Goal: Information Seeking & Learning: Find specific fact

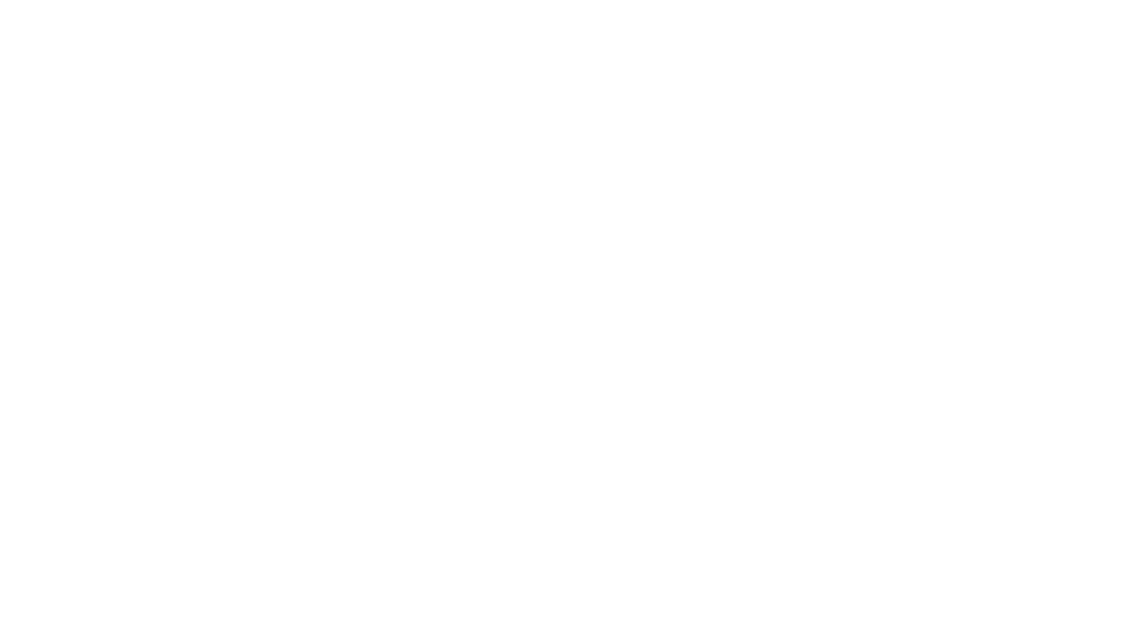
select select "en"
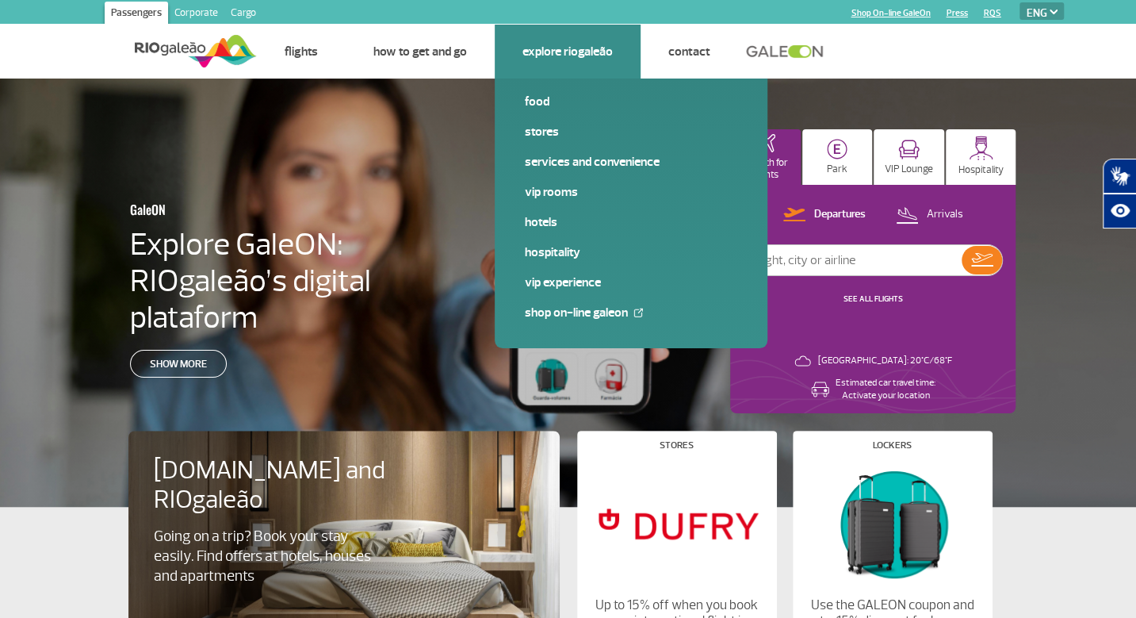
click at [566, 54] on link "Explore RIOgaleão" at bounding box center [568, 52] width 90 height 16
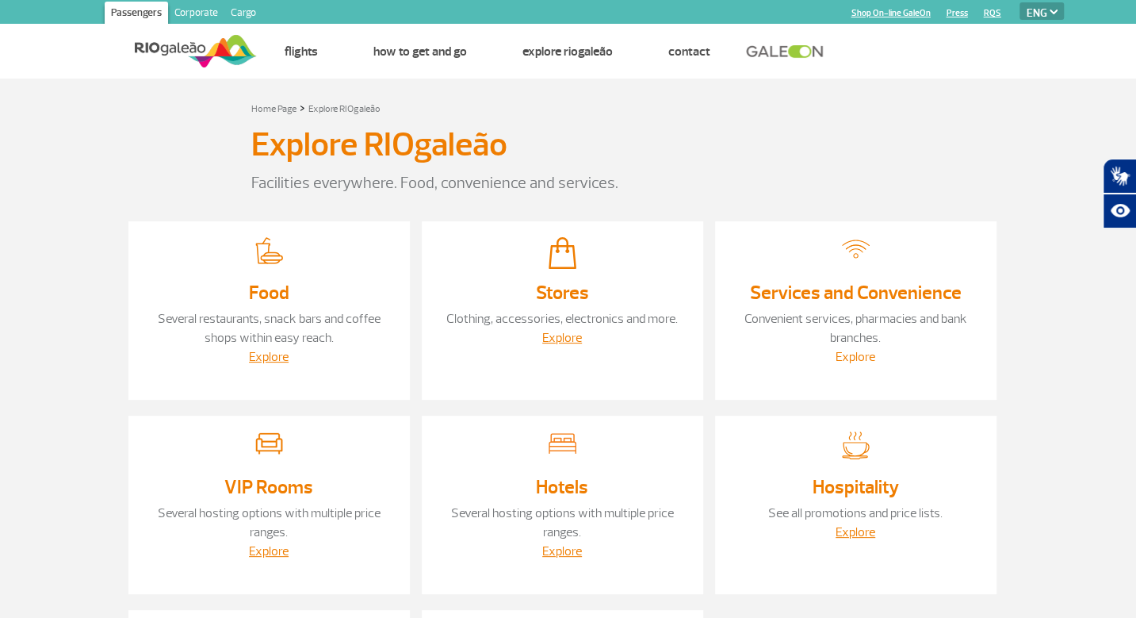
click at [858, 356] on link "Explore" at bounding box center [856, 357] width 40 height 16
drag, startPoint x: 858, startPoint y: 356, endPoint x: 55, endPoint y: 228, distance: 813.4
click at [55, 228] on section "Home Page > Explore RIOgaleão Explore RIOgaleão Facilities everywhere. Food, co…" at bounding box center [568, 453] width 1136 height 749
click at [857, 447] on img at bounding box center [856, 445] width 28 height 28
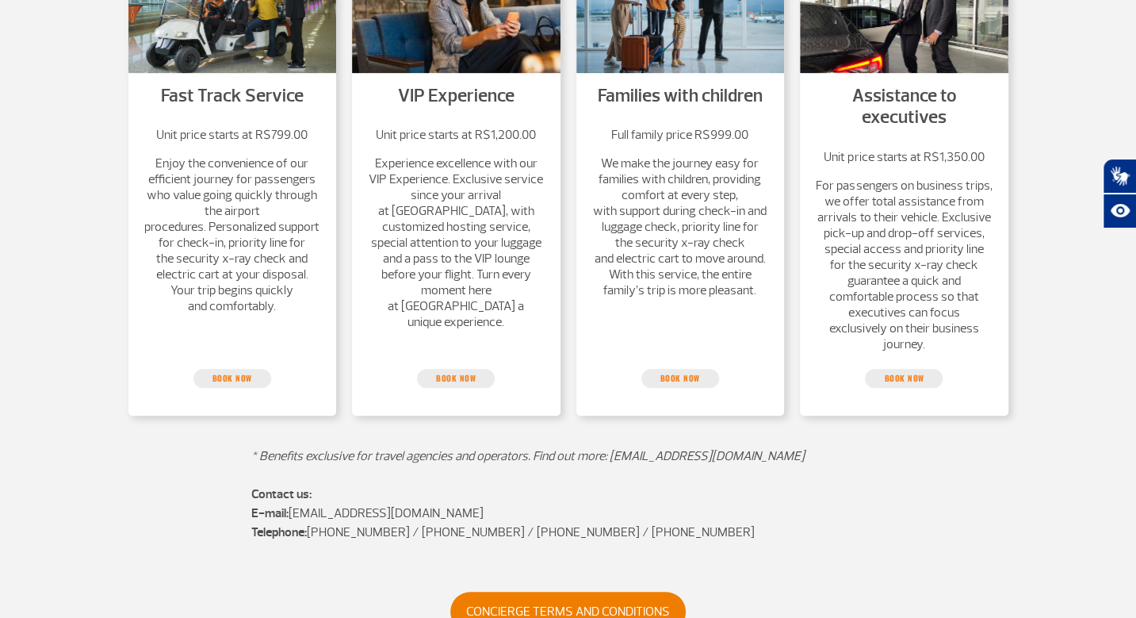
scroll to position [642, 0]
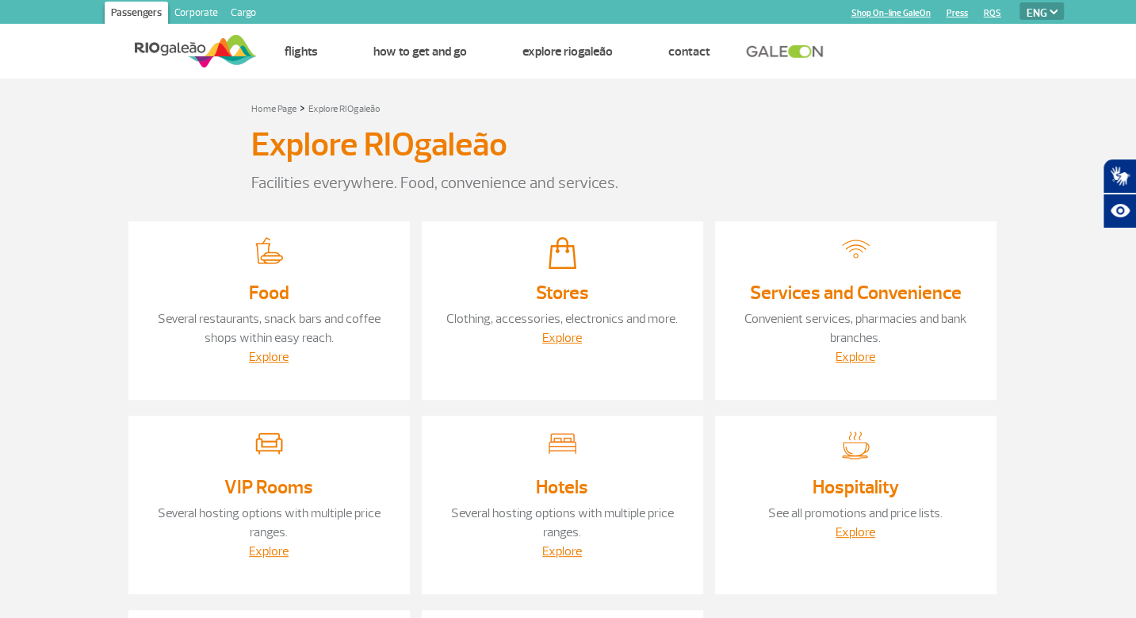
scroll to position [238, 0]
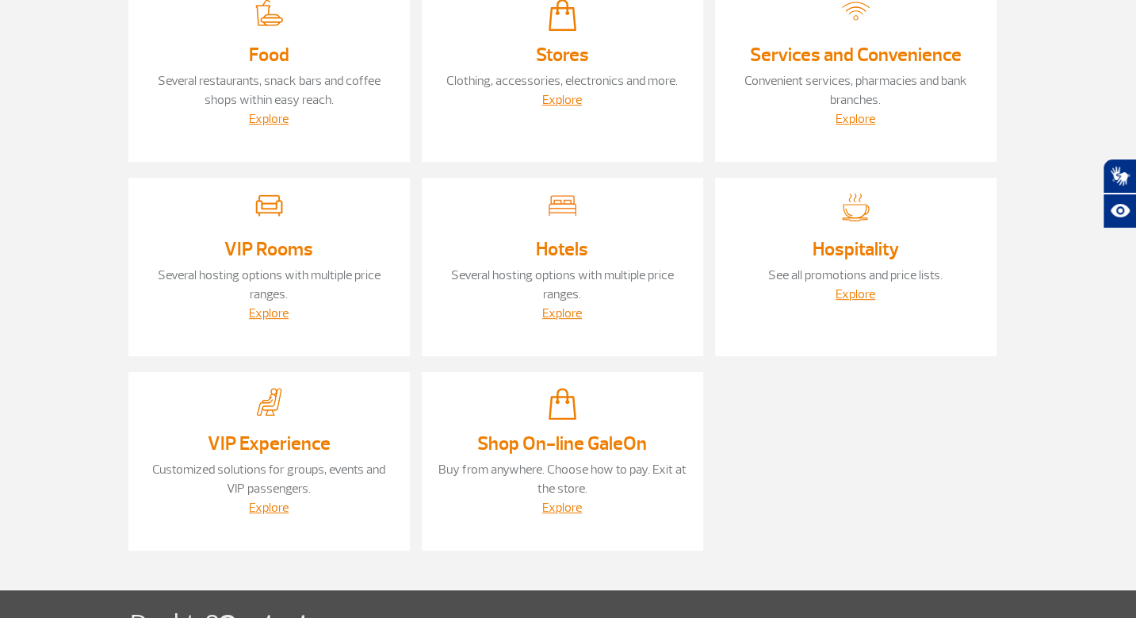
click at [269, 209] on img at bounding box center [269, 205] width 28 height 22
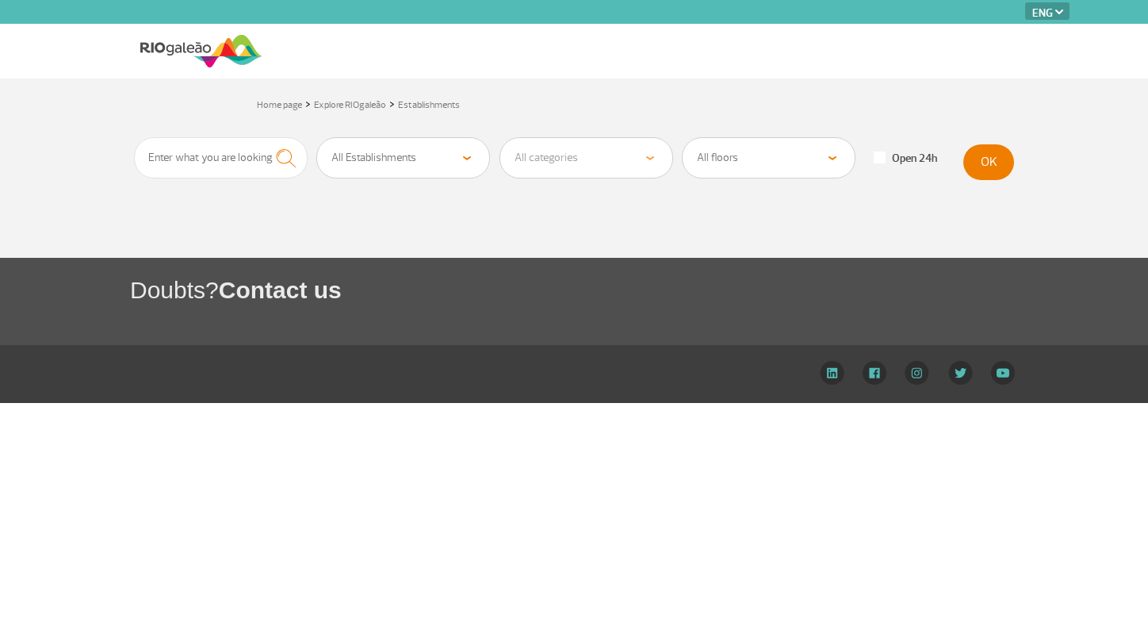
select select "en"
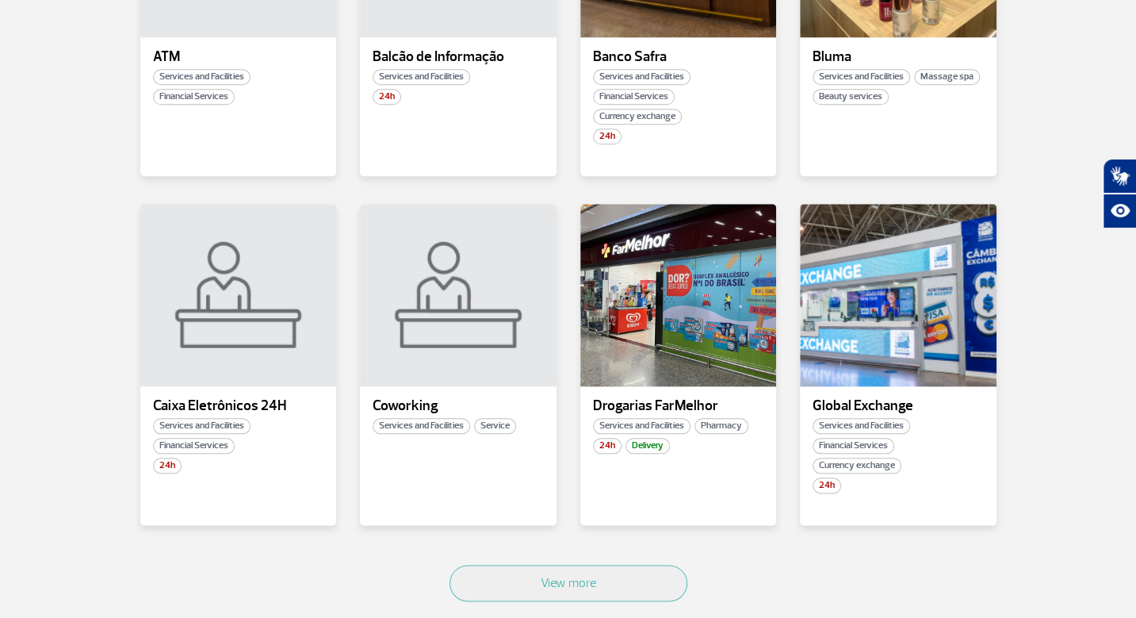
scroll to position [952, 0]
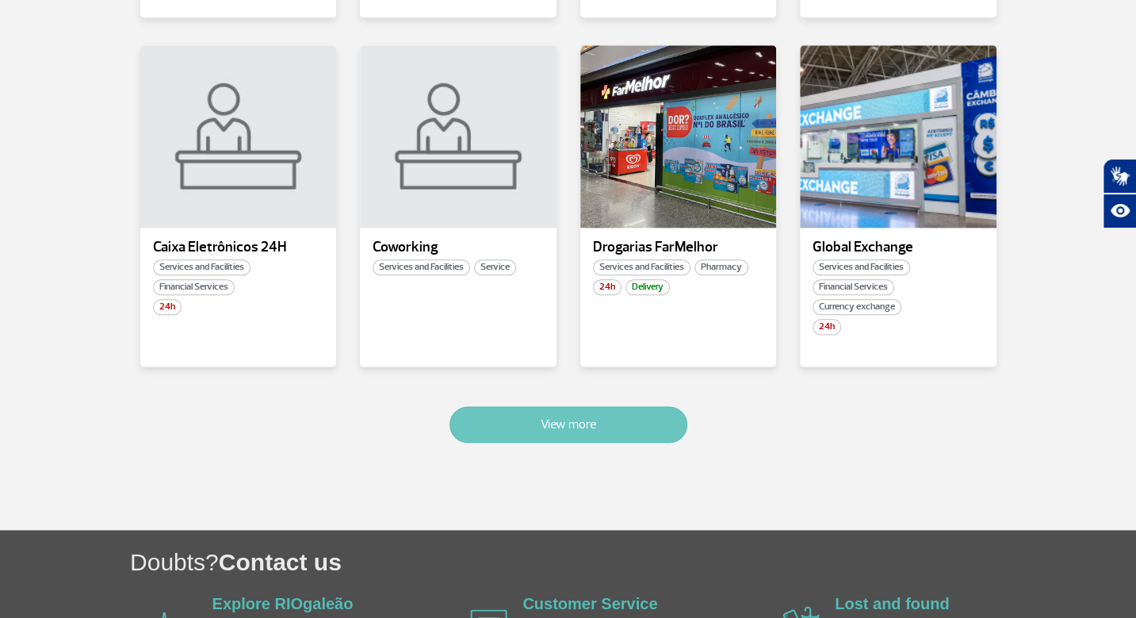
click at [644, 427] on button "View more" at bounding box center [569, 424] width 238 height 36
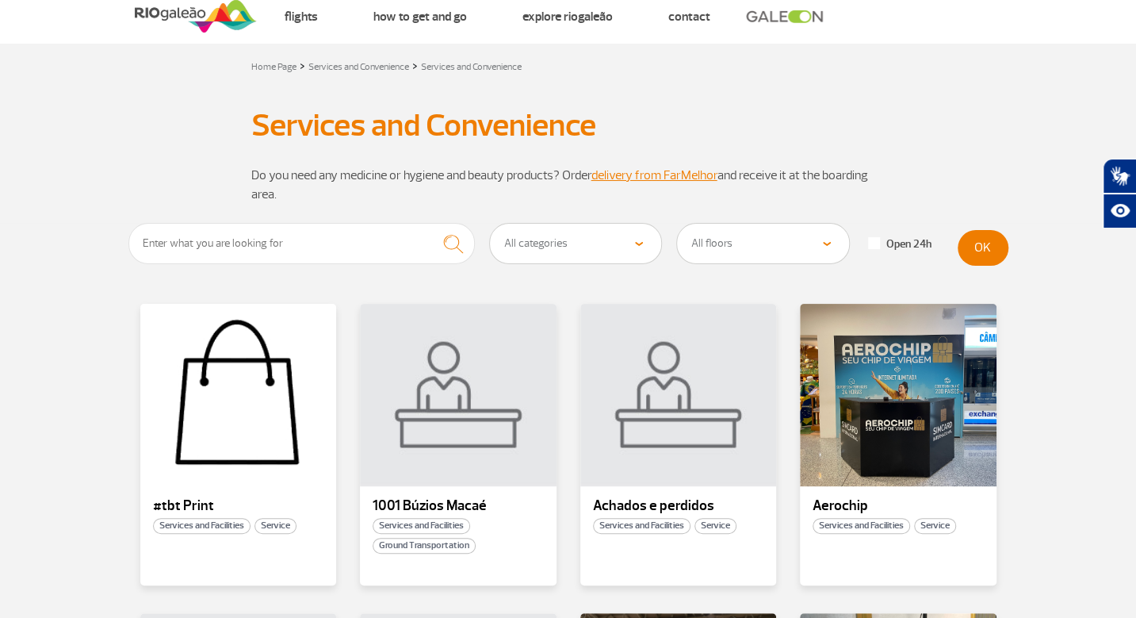
scroll to position [0, 0]
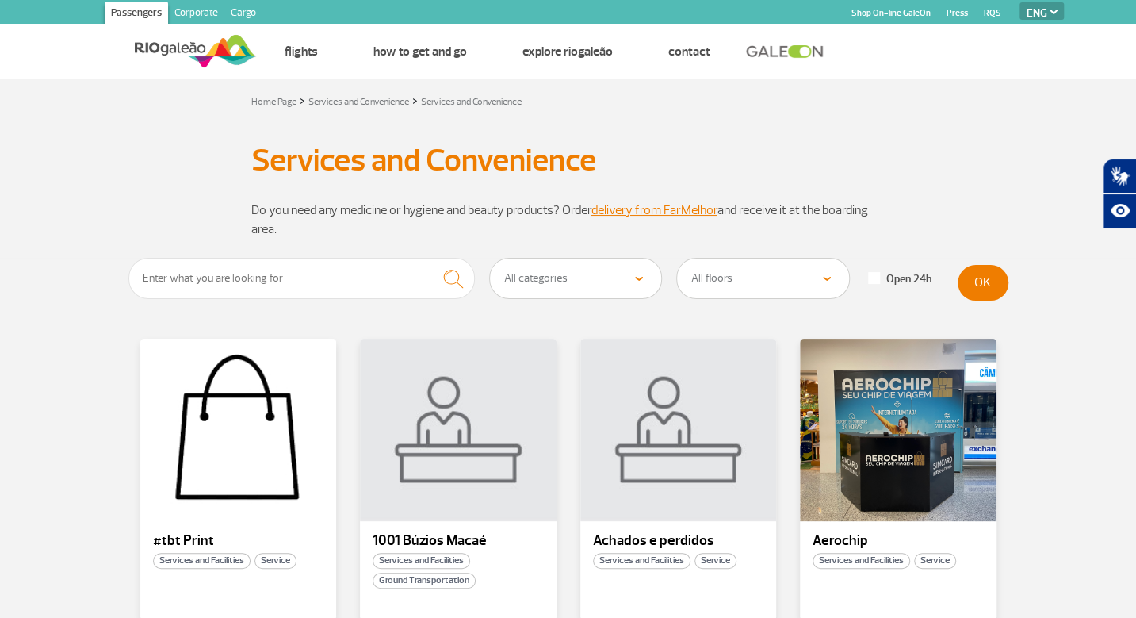
click at [615, 289] on select "All categories Convenience shop Financial Services Pharmacy Massage spa Beauty …" at bounding box center [576, 279] width 172 height 40
click at [241, 277] on input "text" at bounding box center [301, 278] width 347 height 41
type input "shower"
click at [431, 258] on button "submit" at bounding box center [453, 279] width 44 height 42
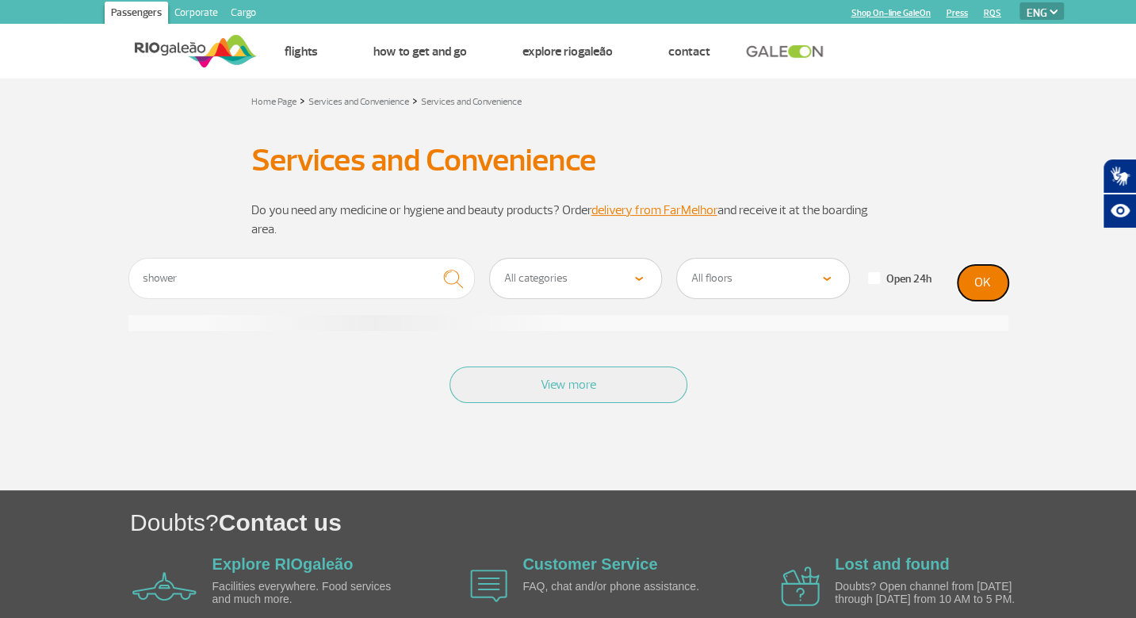
click at [985, 296] on button "OK" at bounding box center [983, 283] width 51 height 36
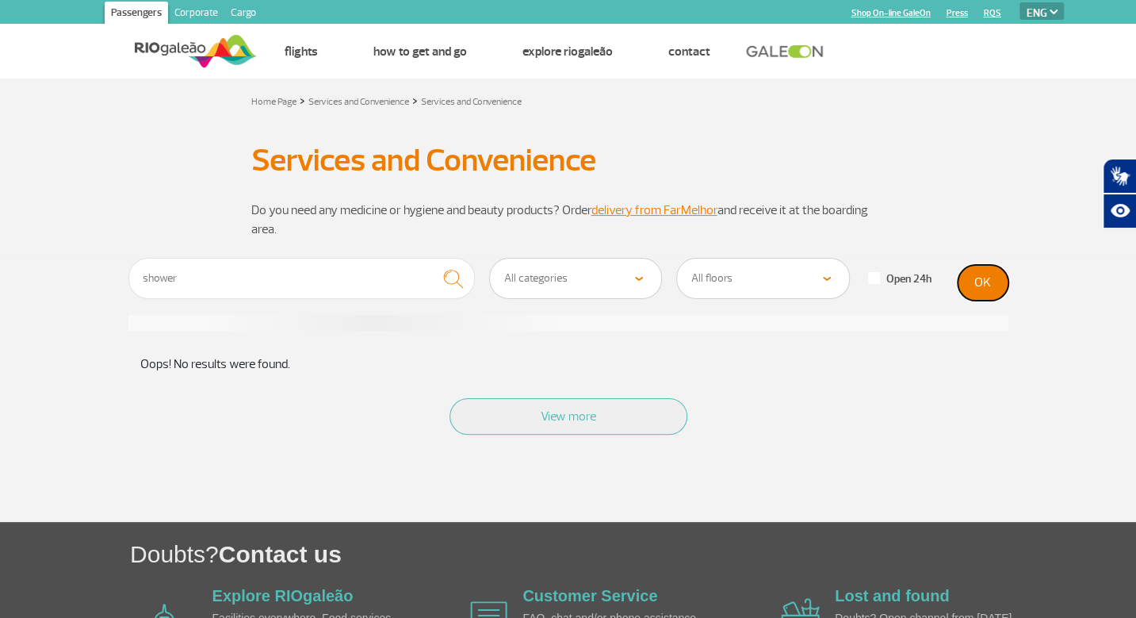
click at [999, 278] on button "OK" at bounding box center [983, 283] width 51 height 36
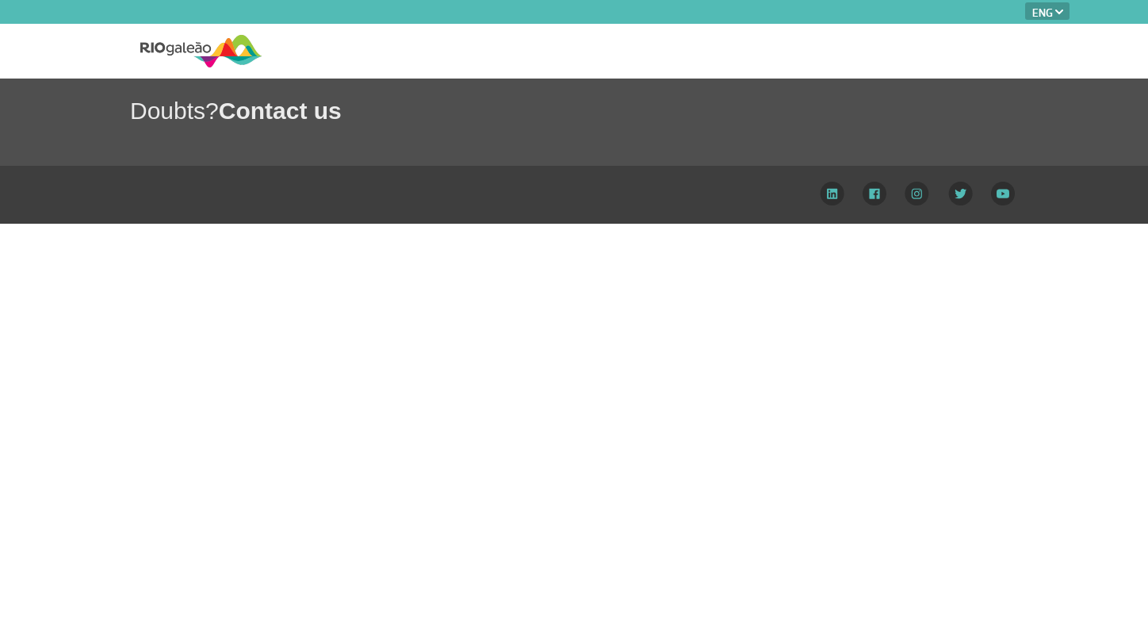
select select "en"
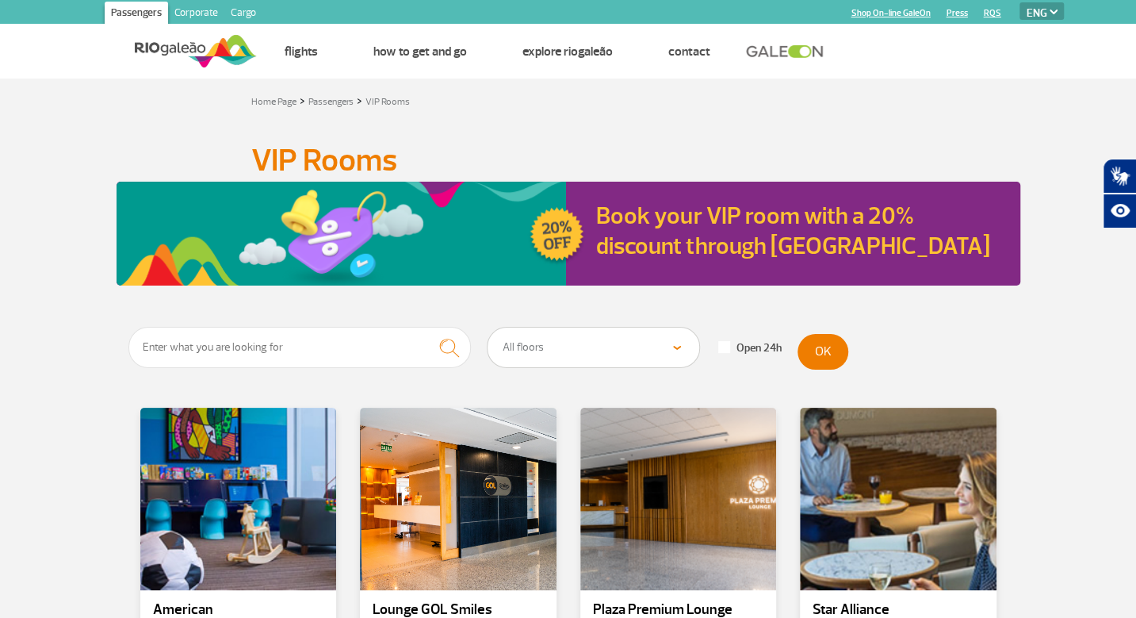
click at [1082, 380] on section "All floors Public Area (Before Security Inspection/X-Ray) Public Area Arrivals …" at bounding box center [568, 542] width 1136 height 430
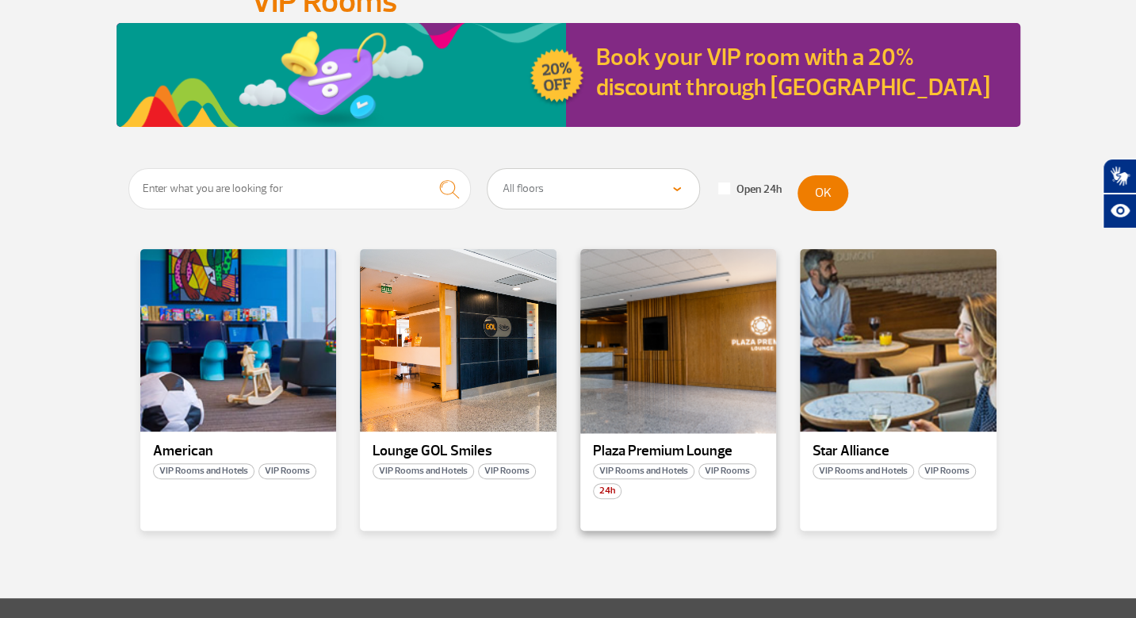
click at [695, 345] on div at bounding box center [678, 340] width 200 height 186
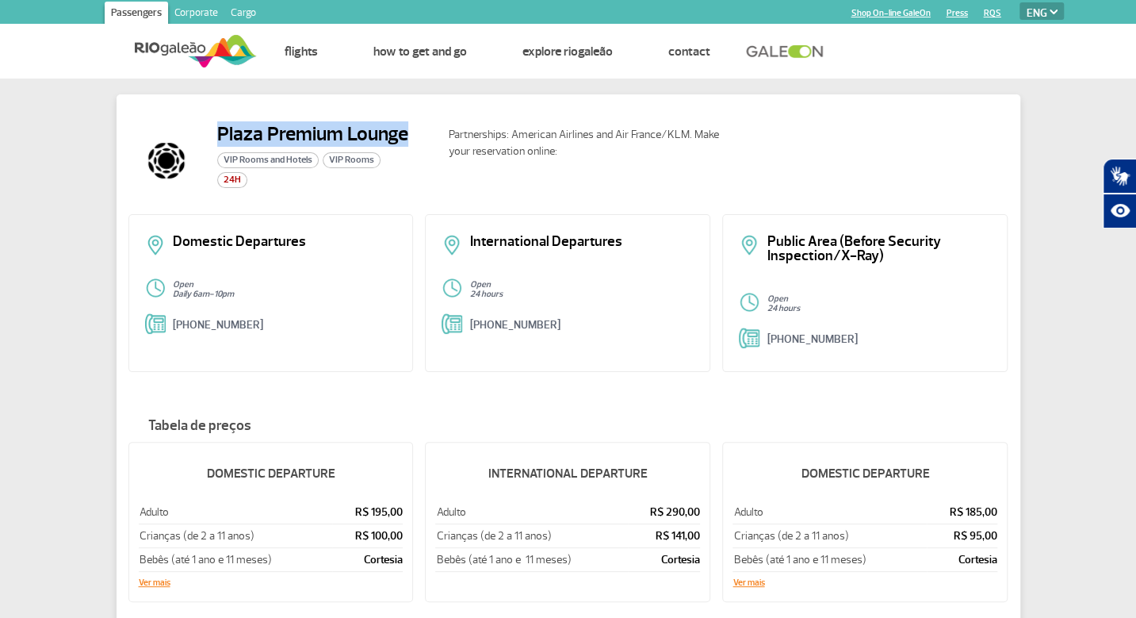
drag, startPoint x: 216, startPoint y: 129, endPoint x: 411, endPoint y: 134, distance: 195.1
click at [408, 134] on div "Plaza Premium Lounge VIP Rooms and Hotels VIP Rooms 24H" at bounding box center [282, 160] width 308 height 76
copy h2 "Plaza Premium Lounge"
